Goal: Task Accomplishment & Management: Use online tool/utility

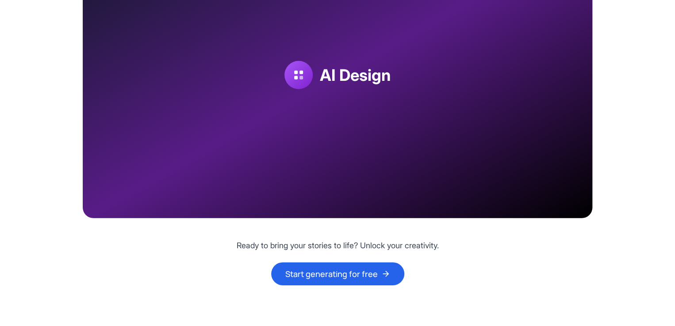
scroll to position [1371, 0]
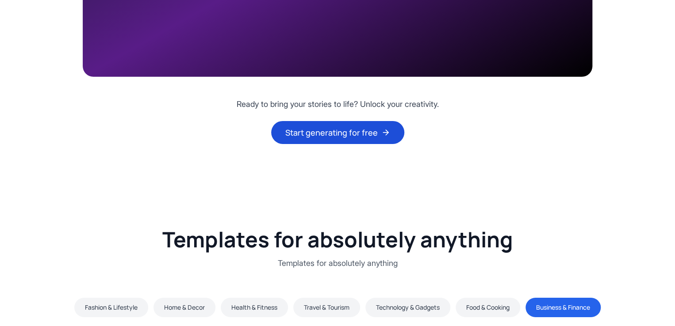
click at [331, 131] on button "Start generating for free" at bounding box center [337, 132] width 133 height 23
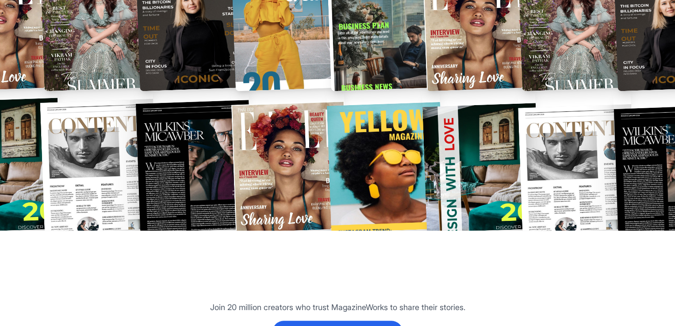
scroll to position [1901, 0]
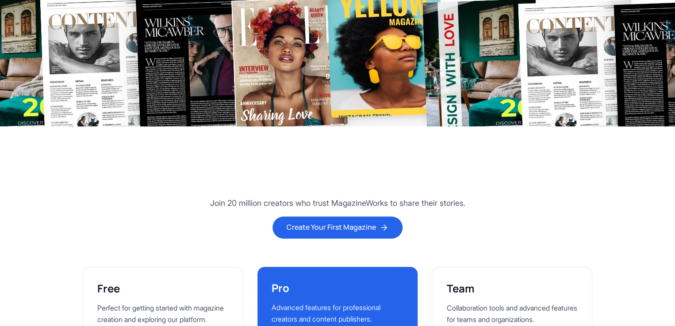
click at [393, 107] on img at bounding box center [386, 52] width 118 height 131
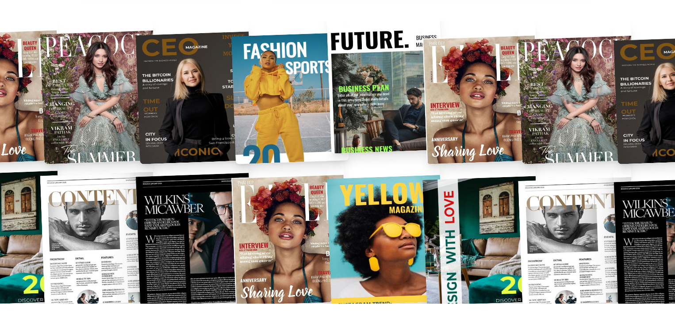
click at [400, 94] on img at bounding box center [386, 88] width 118 height 131
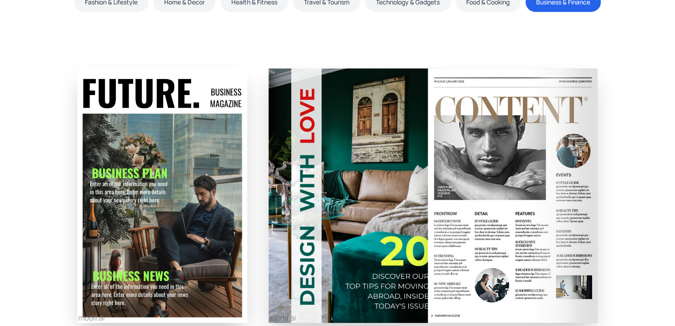
scroll to position [1628, 0]
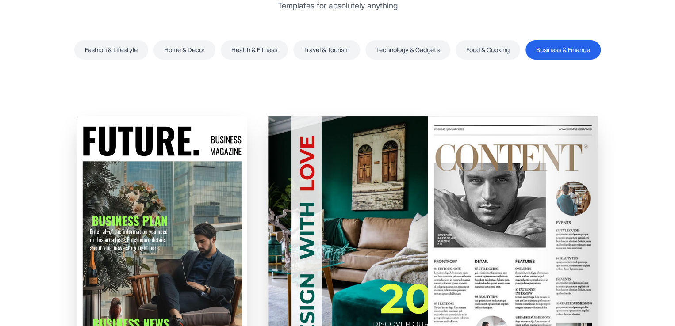
click at [367, 201] on img at bounding box center [353, 243] width 170 height 255
click at [589, 176] on img at bounding box center [513, 243] width 170 height 255
click at [497, 43] on button "Food & Cooking" at bounding box center [487, 49] width 65 height 19
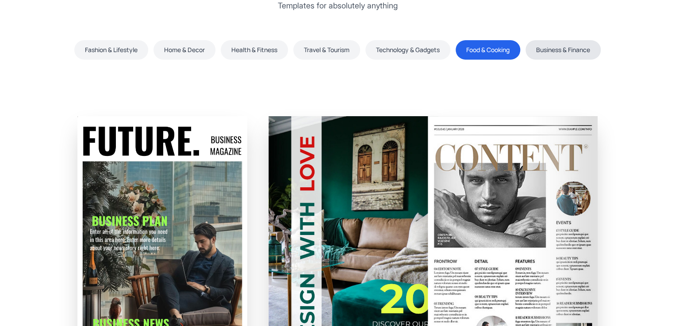
click at [546, 52] on button "Business & Finance" at bounding box center [562, 49] width 75 height 19
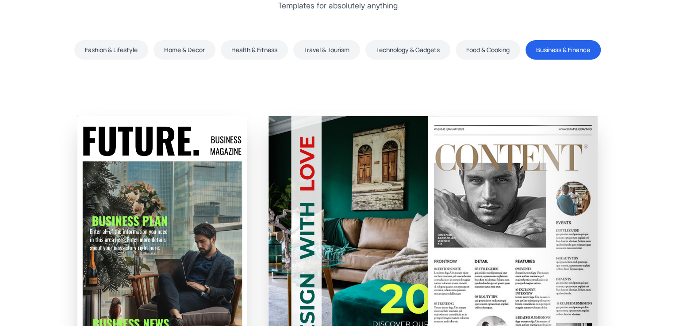
drag, startPoint x: 492, startPoint y: 159, endPoint x: 473, endPoint y: 163, distance: 19.5
click at [492, 159] on img at bounding box center [513, 243] width 170 height 255
click at [192, 190] on img at bounding box center [162, 243] width 170 height 255
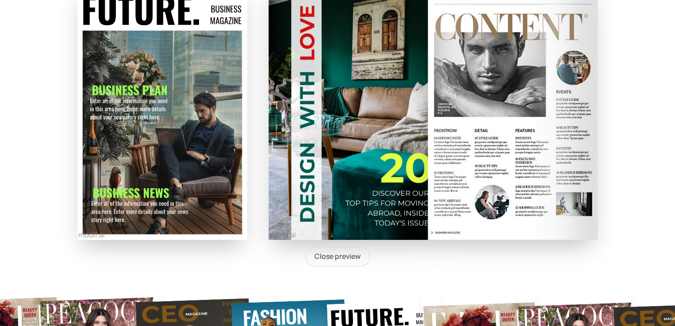
scroll to position [1761, 0]
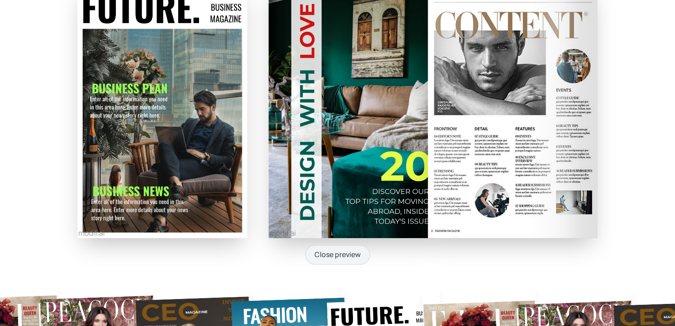
click at [346, 255] on button "Close preview" at bounding box center [337, 254] width 65 height 19
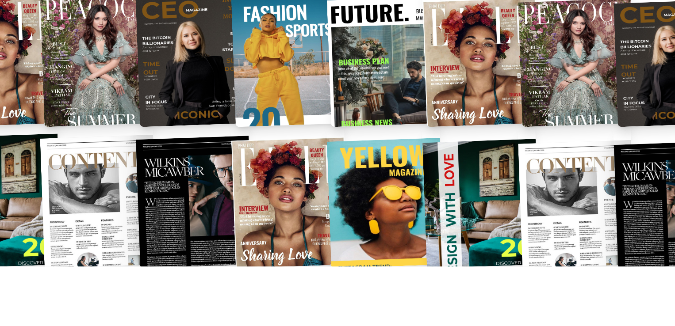
scroll to position [1459, 0]
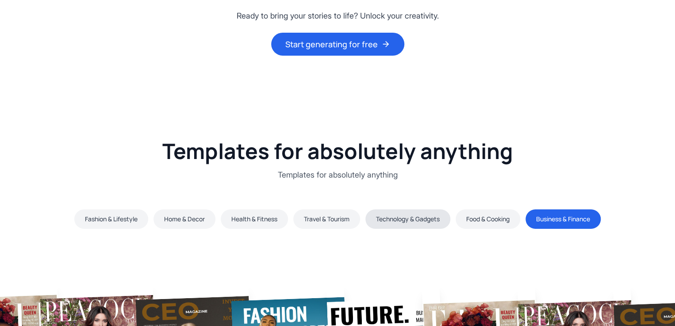
click at [394, 211] on button "Technology & Gadgets" at bounding box center [407, 219] width 85 height 19
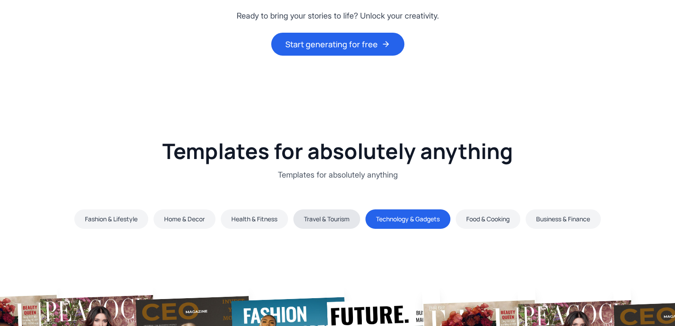
click at [329, 224] on button "Travel & Tourism" at bounding box center [326, 219] width 67 height 19
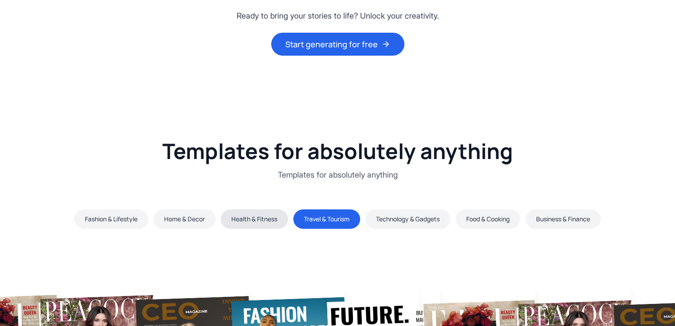
click at [264, 225] on button "Health & Fitness" at bounding box center [254, 219] width 67 height 19
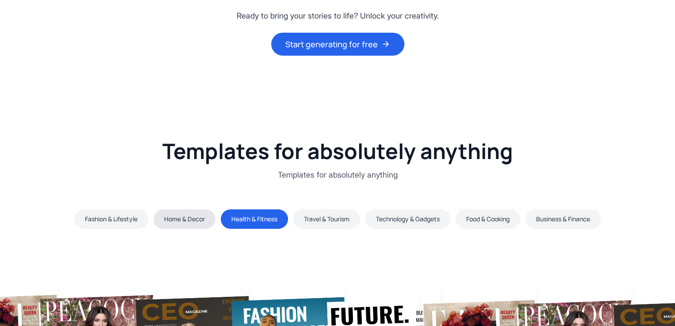
click at [169, 228] on button "Home & Decor" at bounding box center [184, 219] width 62 height 19
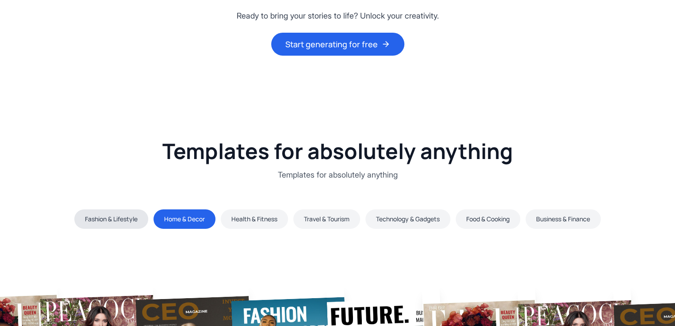
click at [120, 225] on button "Fashion & Lifestyle" at bounding box center [111, 219] width 74 height 19
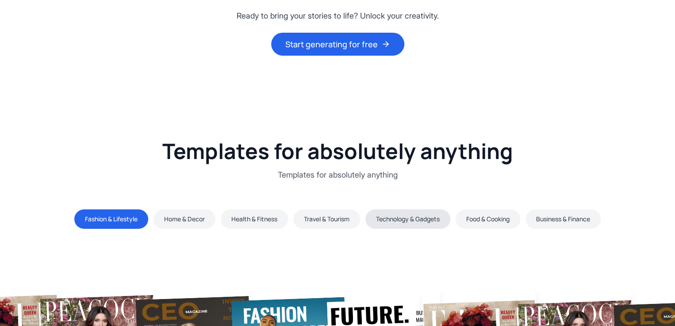
click at [402, 220] on button "Technology & Gadgets" at bounding box center [407, 219] width 85 height 19
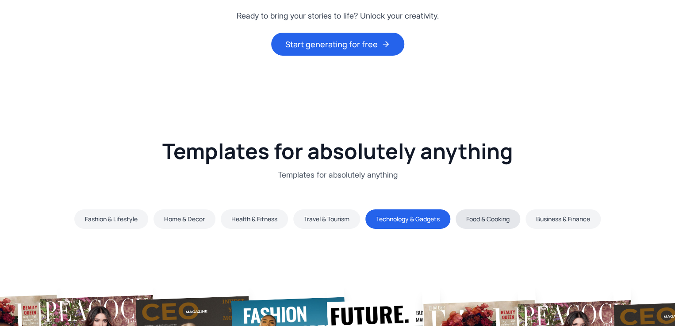
click at [485, 213] on button "Food & Cooking" at bounding box center [487, 219] width 65 height 19
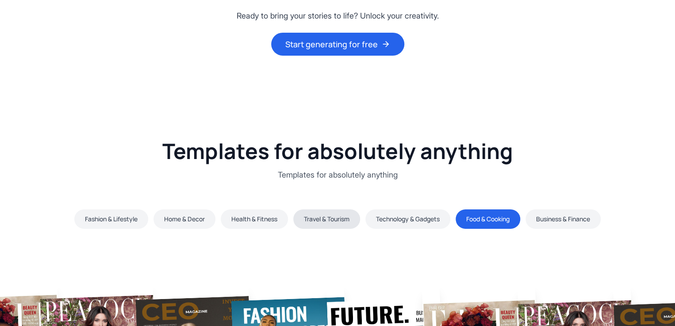
click at [302, 223] on button "Travel & Tourism" at bounding box center [326, 219] width 67 height 19
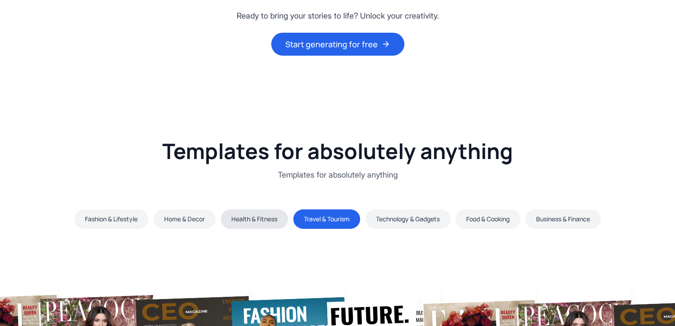
click at [261, 219] on button "Health & Fitness" at bounding box center [254, 219] width 67 height 19
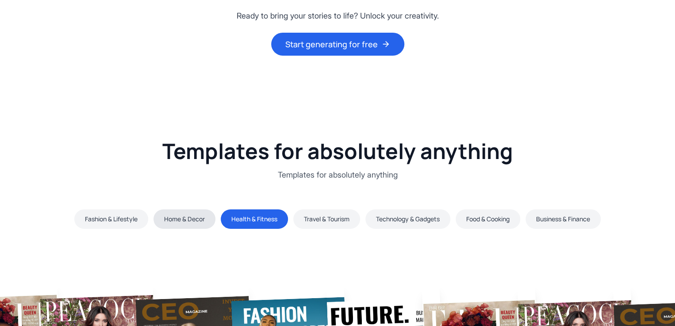
click at [172, 224] on button "Home & Decor" at bounding box center [184, 219] width 62 height 19
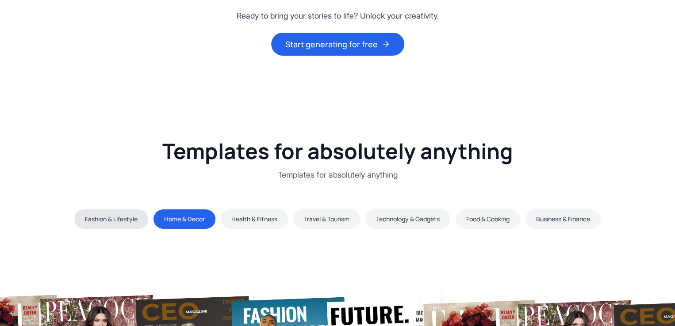
click at [117, 225] on button "Fashion & Lifestyle" at bounding box center [111, 219] width 74 height 19
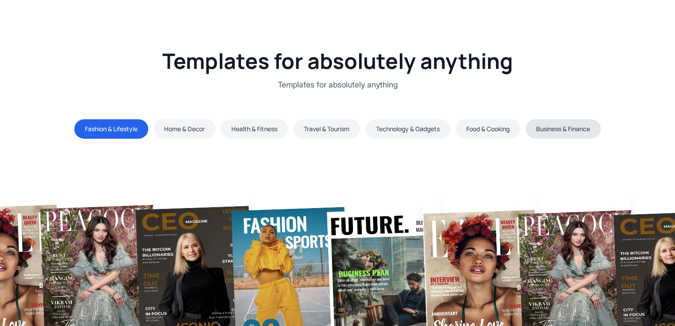
scroll to position [1547, 0]
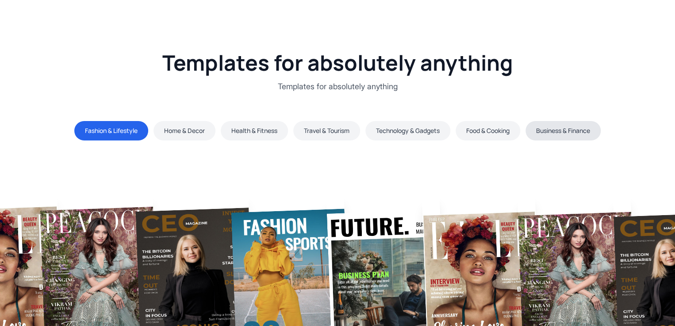
click at [561, 124] on button "Business & Finance" at bounding box center [562, 130] width 75 height 19
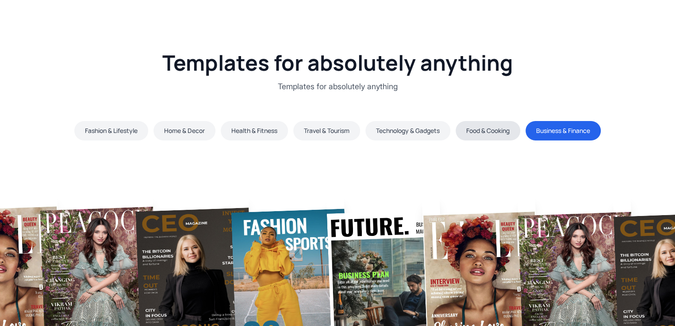
click at [489, 137] on button "Food & Cooking" at bounding box center [487, 130] width 65 height 19
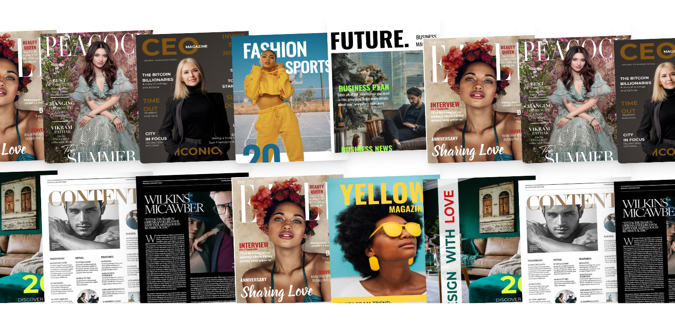
click at [352, 105] on img at bounding box center [386, 88] width 118 height 131
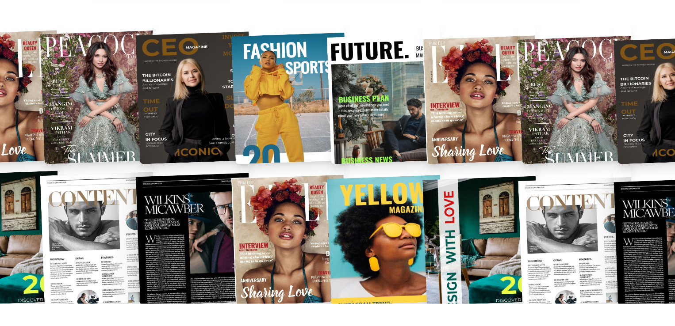
scroll to position [2247, 0]
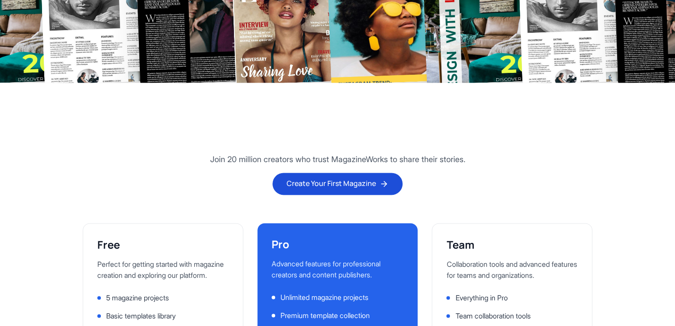
click at [362, 181] on button "Create Your First Magazine" at bounding box center [337, 184] width 130 height 22
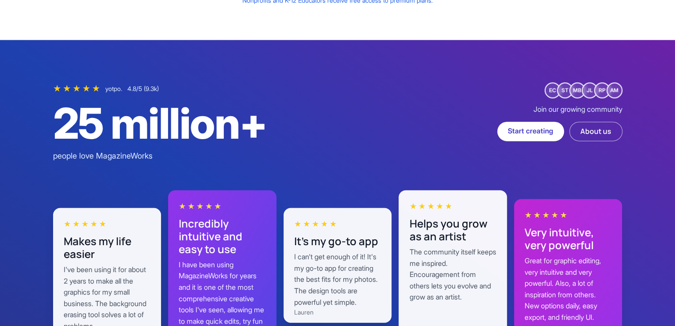
scroll to position [2689, 0]
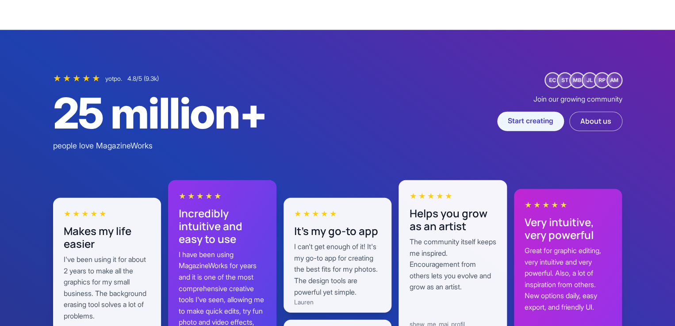
click at [523, 124] on link "Start creating" at bounding box center [530, 121] width 67 height 19
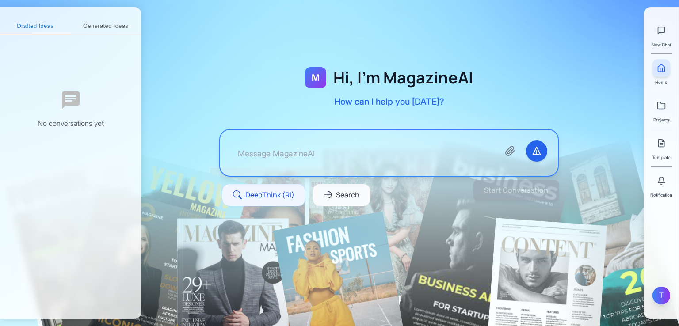
click at [666, 289] on div "T" at bounding box center [662, 296] width 18 height 18
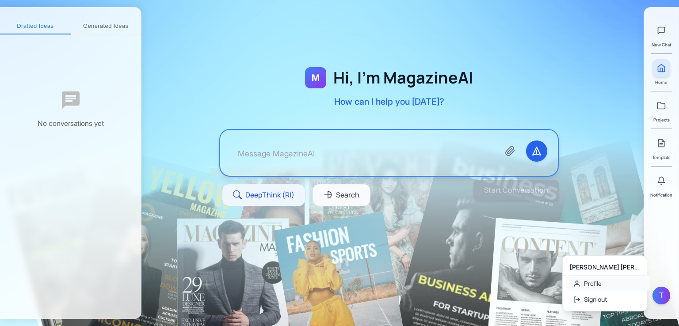
click at [626, 281] on link "Profile" at bounding box center [608, 284] width 84 height 16
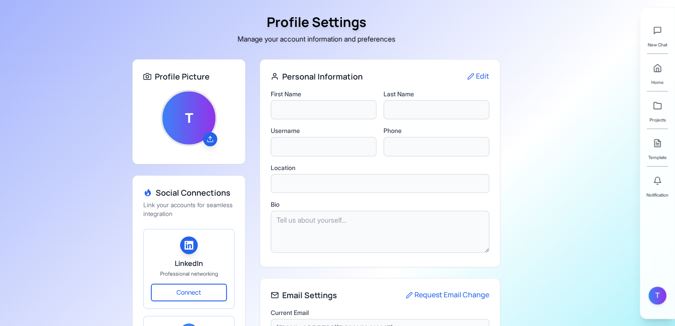
type input "Tasneem"
type input "Ibne Alam"
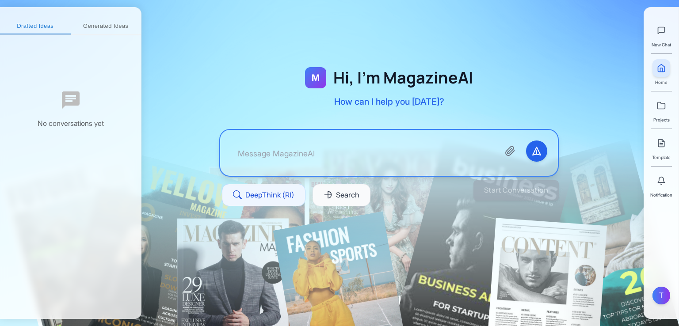
click at [104, 24] on button "Generated Ideas" at bounding box center [106, 27] width 71 height 16
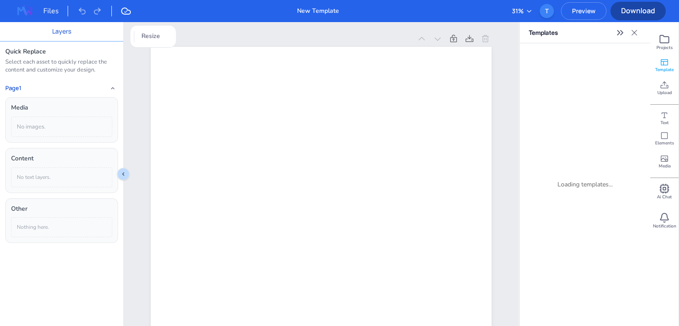
click at [619, 32] on icon "Expand sidebar" at bounding box center [619, 33] width 2 height 4
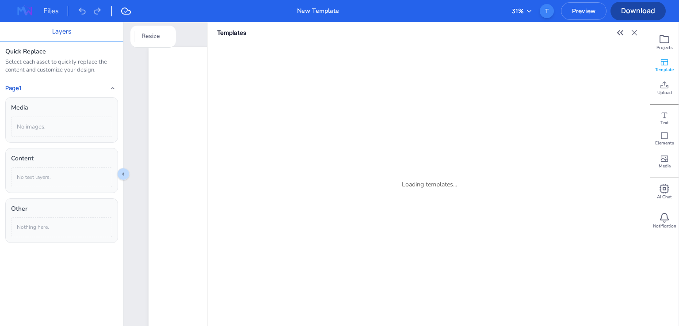
click at [619, 32] on icon "Collapse sidebar" at bounding box center [619, 33] width 2 height 4
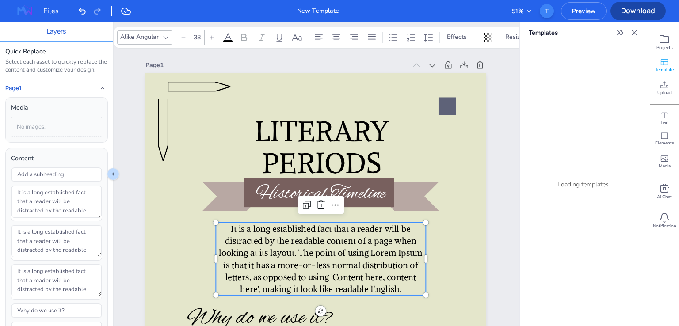
click at [338, 247] on p "It is a long established fact that a reader will be distracted by the readable …" at bounding box center [321, 259] width 210 height 73
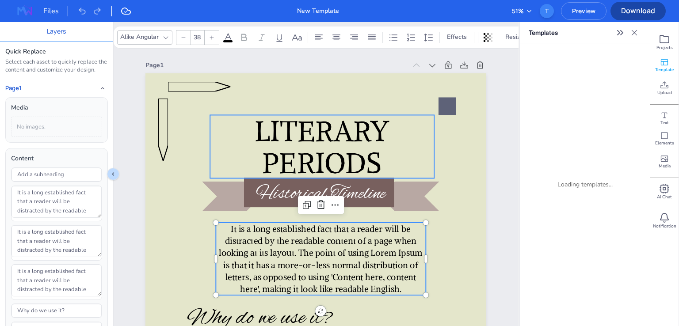
type input "124.9"
click at [333, 157] on span "PERIODS" at bounding box center [322, 162] width 119 height 35
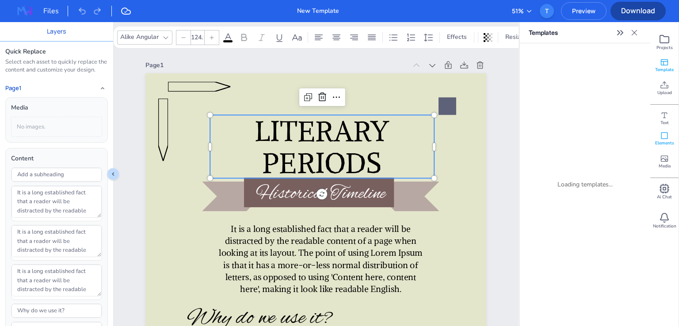
click at [661, 139] on icon at bounding box center [664, 135] width 9 height 9
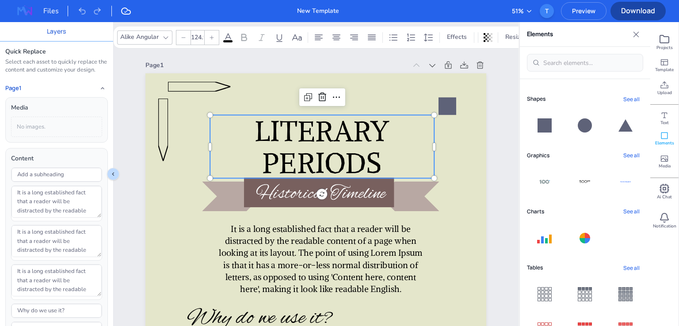
click at [539, 124] on icon at bounding box center [545, 125] width 14 height 14
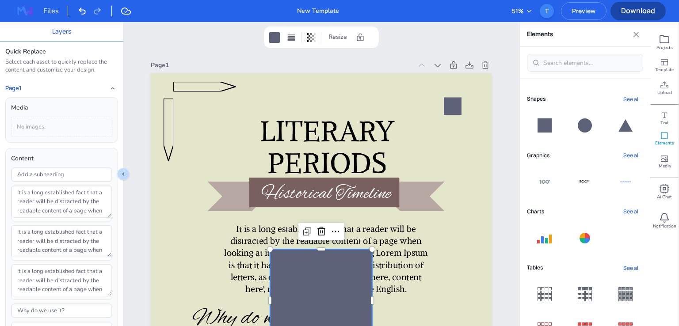
click at [579, 124] on icon at bounding box center [585, 125] width 14 height 14
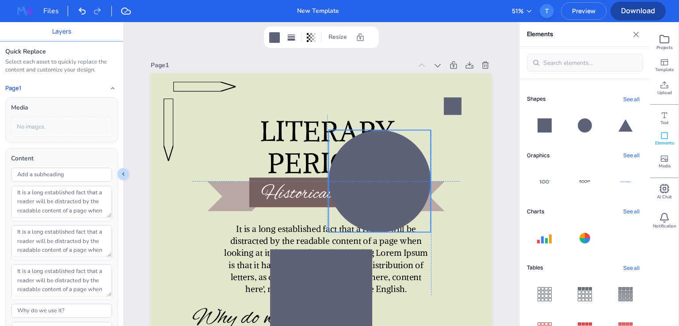
drag, startPoint x: 351, startPoint y: 284, endPoint x: 414, endPoint y: 153, distance: 145.7
click at [414, 153] on div at bounding box center [379, 181] width 102 height 102
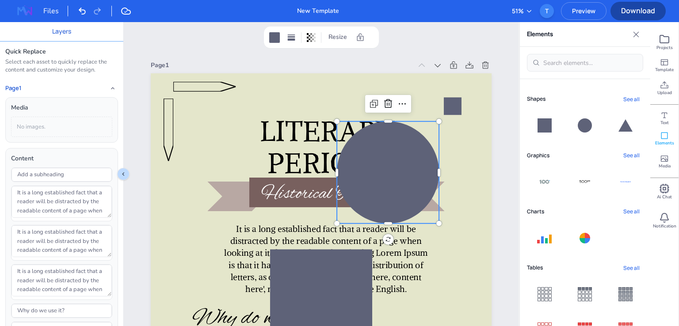
click at [585, 237] on div at bounding box center [585, 238] width 11 height 11
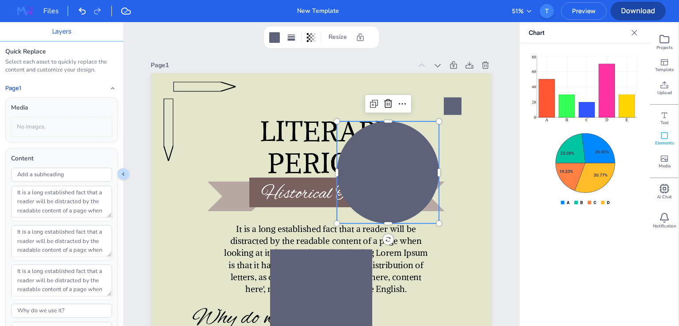
click at [631, 31] on icon "Close" at bounding box center [634, 32] width 9 height 9
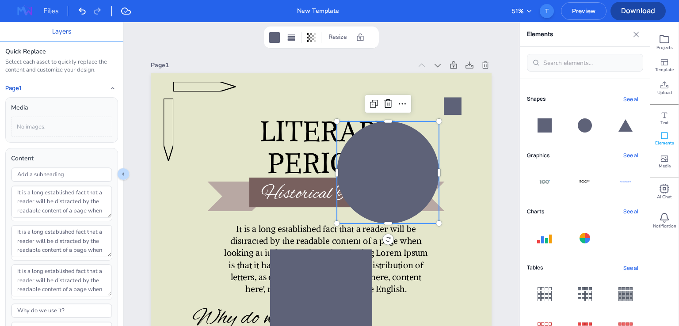
click at [580, 125] on icon at bounding box center [585, 125] width 14 height 14
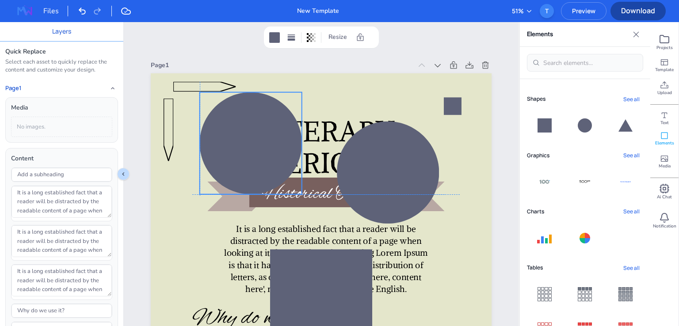
drag, startPoint x: 318, startPoint y: 243, endPoint x: 251, endPoint y: 121, distance: 139.3
click at [251, 121] on div at bounding box center [251, 143] width 102 height 102
click at [624, 126] on icon at bounding box center [626, 125] width 14 height 12
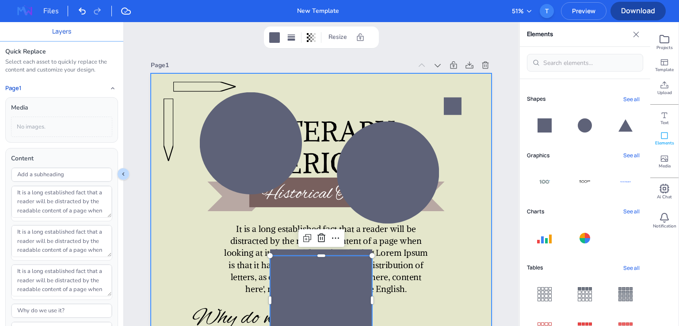
scroll to position [177, 0]
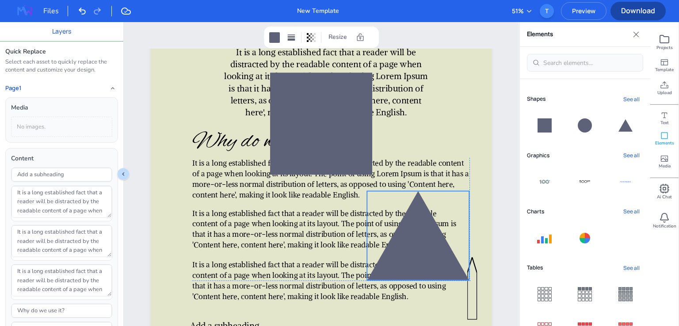
drag, startPoint x: 339, startPoint y: 129, endPoint x: 438, endPoint y: 240, distance: 148.4
click at [438, 240] on div at bounding box center [418, 235] width 102 height 89
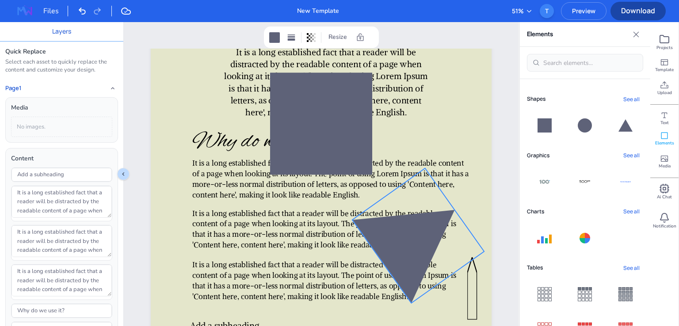
drag, startPoint x: 417, startPoint y: 296, endPoint x: 354, endPoint y: 280, distance: 64.9
click at [354, 280] on div "LITERARY PERIODS Historical Timeline It is a long established fact that a reade…" at bounding box center [321, 124] width 341 height 454
click at [290, 39] on rect at bounding box center [291, 39] width 8 height 2
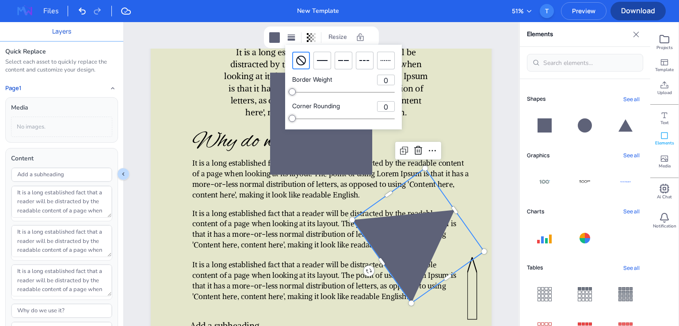
drag, startPoint x: 293, startPoint y: 88, endPoint x: 327, endPoint y: 94, distance: 35.0
click at [327, 94] on div "Border Weight 0" at bounding box center [343, 85] width 103 height 21
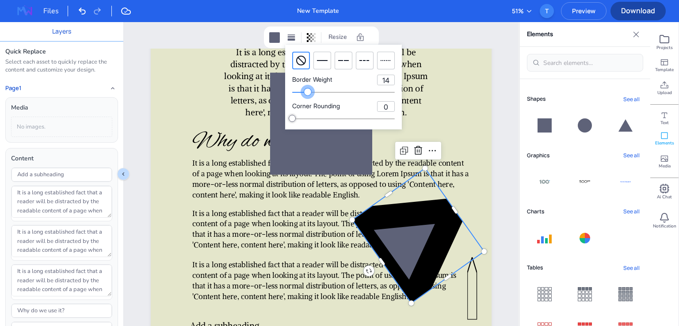
type input "13"
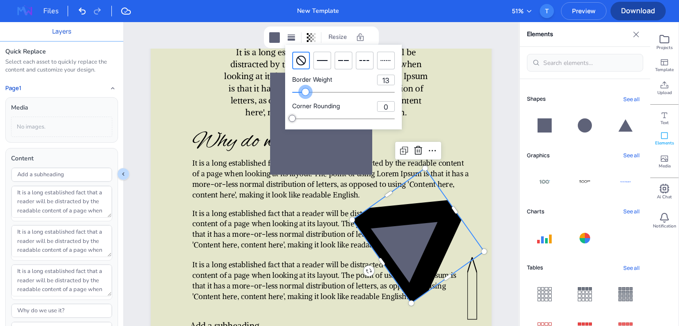
drag, startPoint x: 301, startPoint y: 93, endPoint x: 306, endPoint y: 104, distance: 12.1
click at [306, 104] on div "Border Weight 13 Corner Rounding 0" at bounding box center [343, 87] width 117 height 85
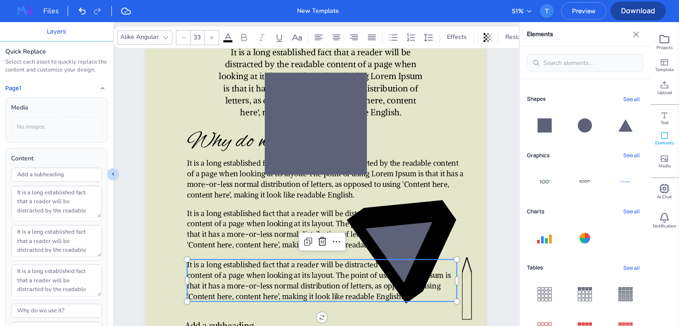
click at [238, 282] on span "It is a long established fact that a reader will be distracted by the readable …" at bounding box center [319, 280] width 264 height 41
click at [408, 242] on icon at bounding box center [413, 235] width 132 height 135
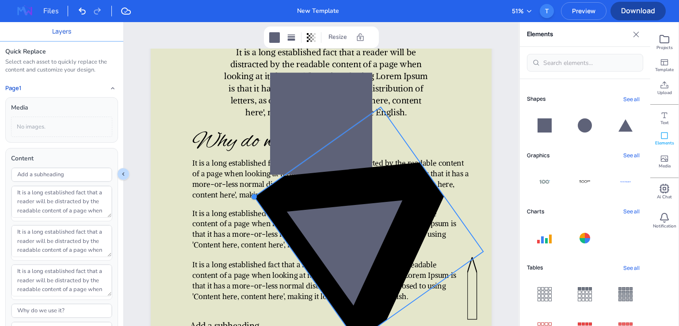
drag, startPoint x: 348, startPoint y: 221, endPoint x: 254, endPoint y: 202, distance: 95.6
click at [254, 202] on div "LITERARY PERIODS Historical Timeline It is a long established fact that a reade…" at bounding box center [321, 124] width 341 height 454
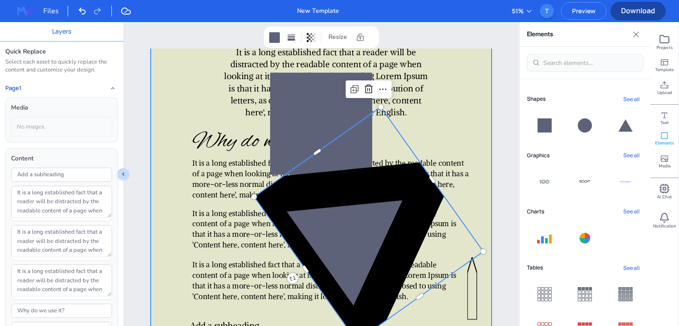
click at [444, 107] on div at bounding box center [321, 124] width 341 height 454
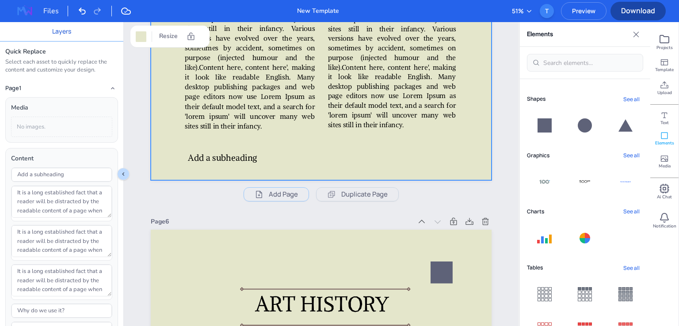
scroll to position [1939, 0]
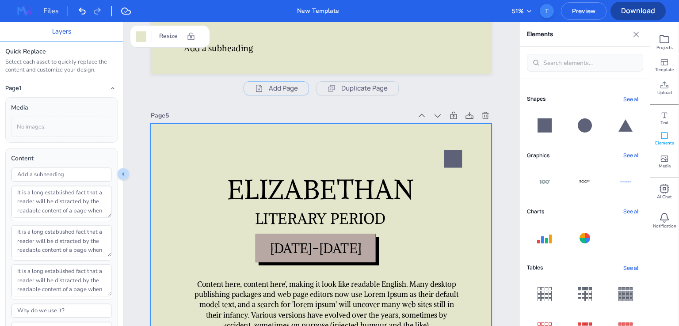
click at [630, 12] on span "Download" at bounding box center [638, 11] width 55 height 10
